Goal: Navigation & Orientation: Find specific page/section

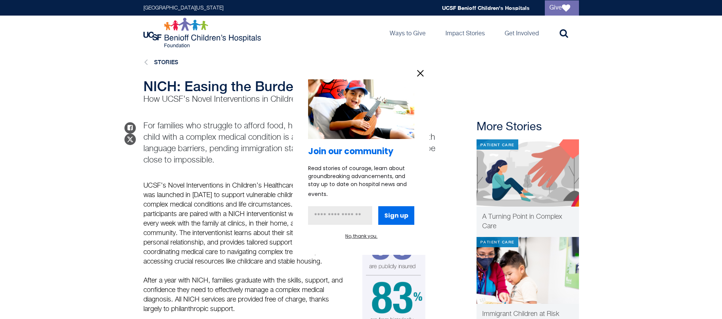
click at [415, 75] on icon "information" at bounding box center [420, 73] width 11 height 11
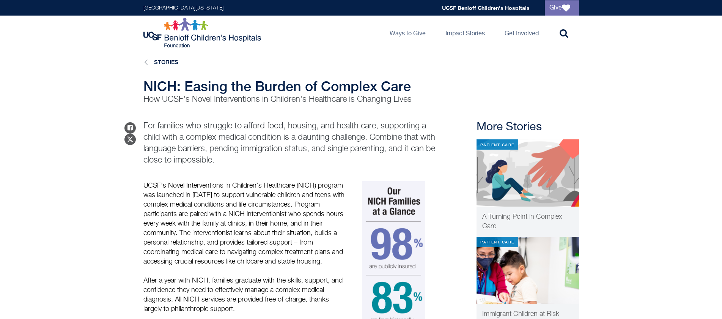
click at [142, 64] on li "Stories" at bounding box center [159, 62] width 39 height 10
click at [145, 63] on icon at bounding box center [145, 62] width 3 height 10
click at [492, 4] on ul "UCSF Benioff Children's Hospitals" at bounding box center [486, 8] width 88 height 8
click at [492, 6] on link "UCSF Benioff Children's Hospitals" at bounding box center [486, 8] width 88 height 6
